Goal: Transaction & Acquisition: Purchase product/service

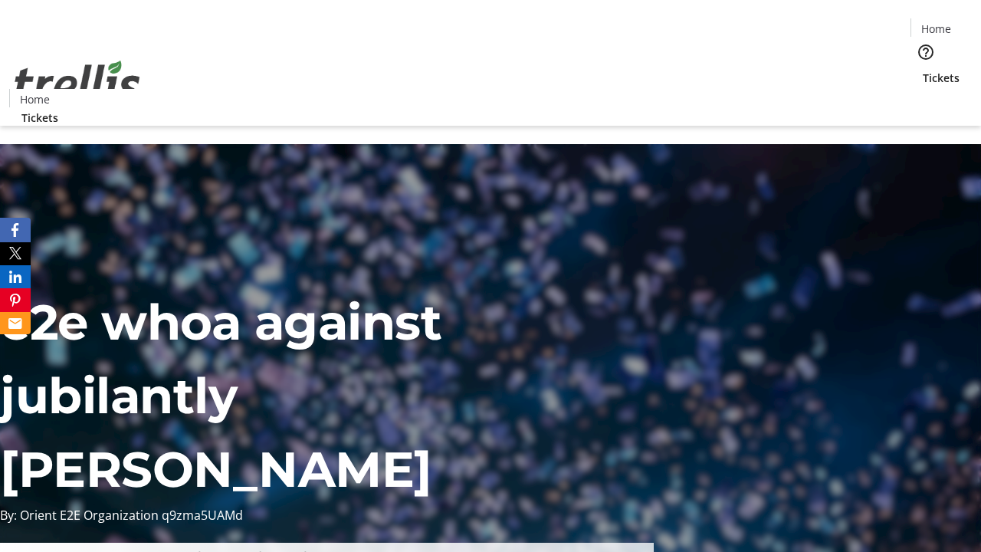
click at [923, 70] on span "Tickets" at bounding box center [941, 78] width 37 height 16
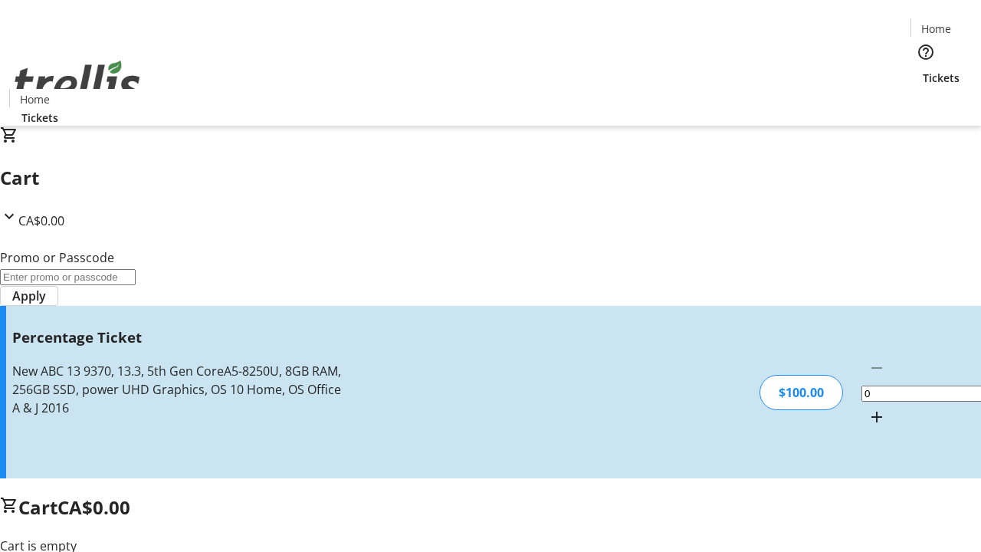
click at [868, 408] on mat-icon "Increment by one" at bounding box center [877, 417] width 18 height 18
type input "1"
type input "BAR"
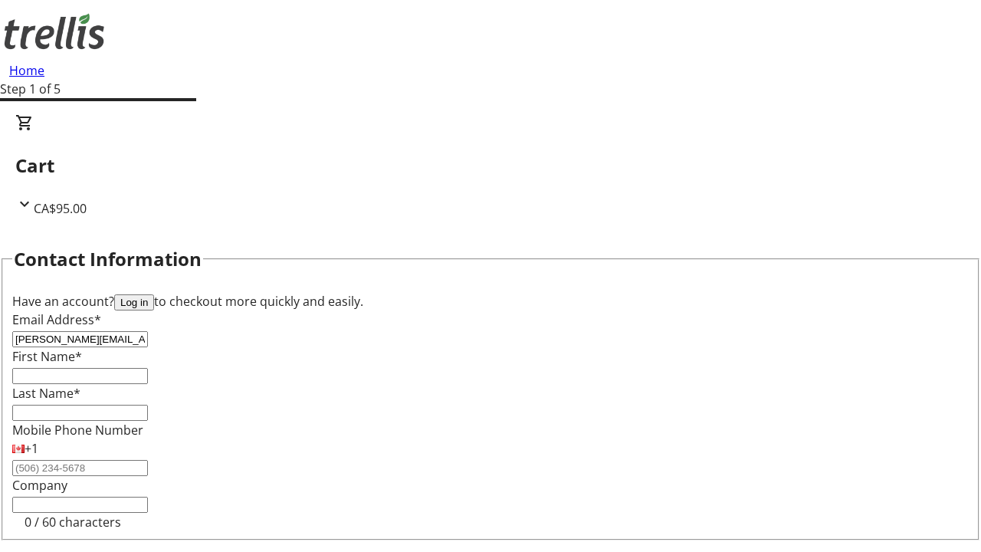
type input "[PERSON_NAME][EMAIL_ADDRESS][DOMAIN_NAME]"
type input "[PERSON_NAME]"
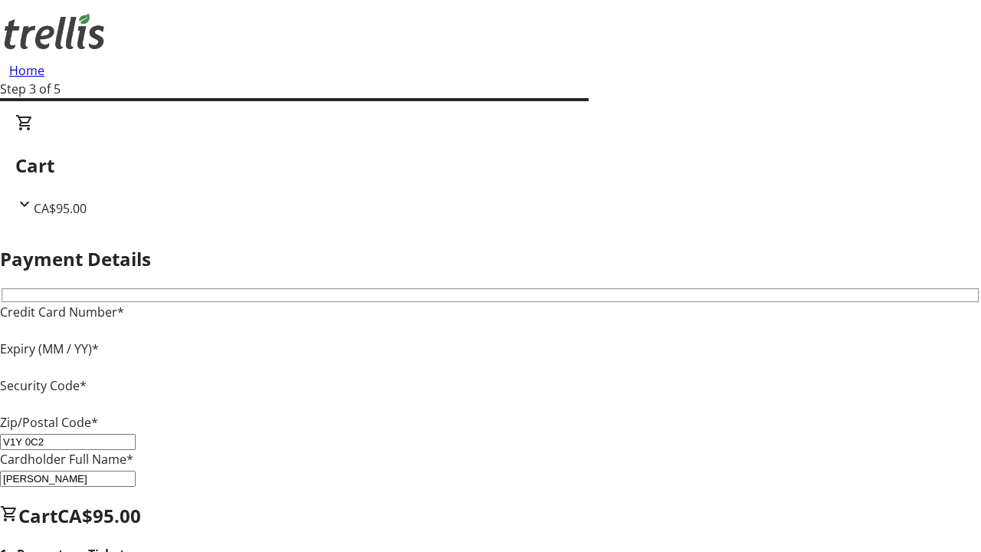
type input "V1Y 0C2"
